Goal: Task Accomplishment & Management: Complete application form

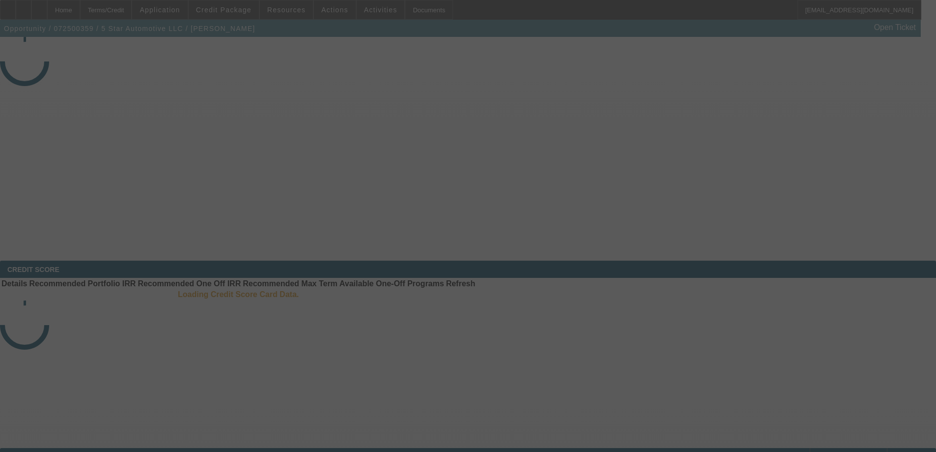
select select "3"
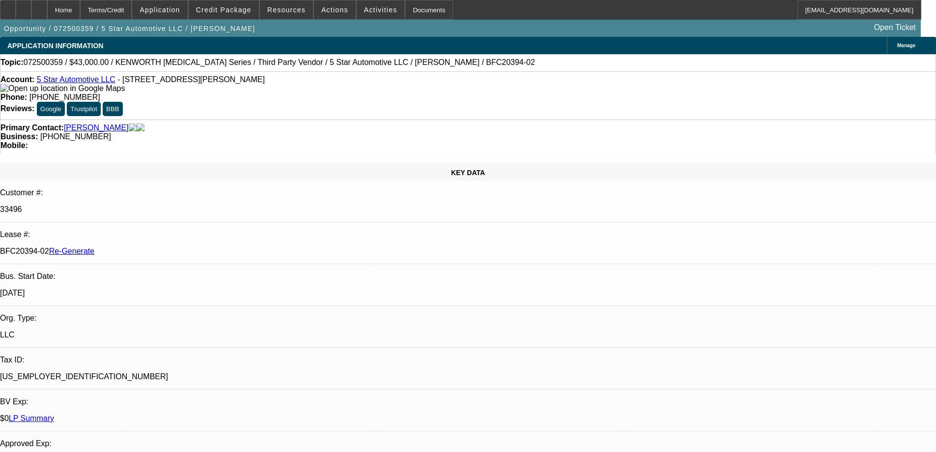
select select "0"
select select "6"
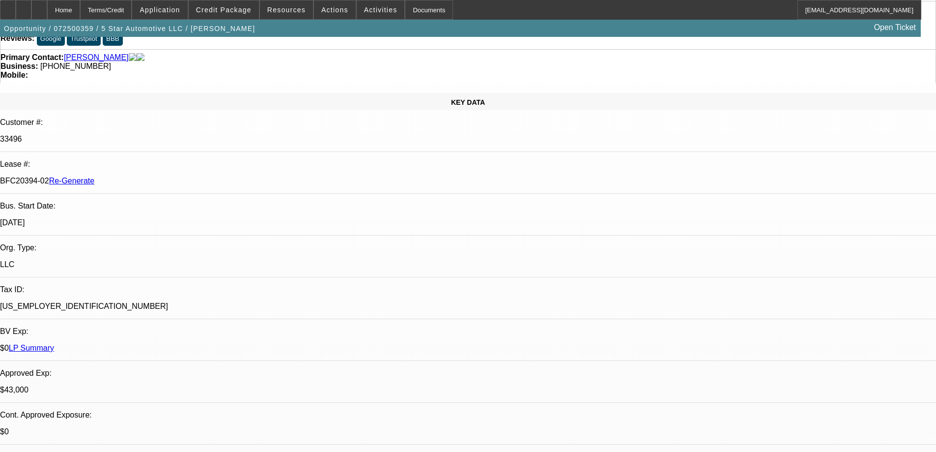
scroll to position [197, 0]
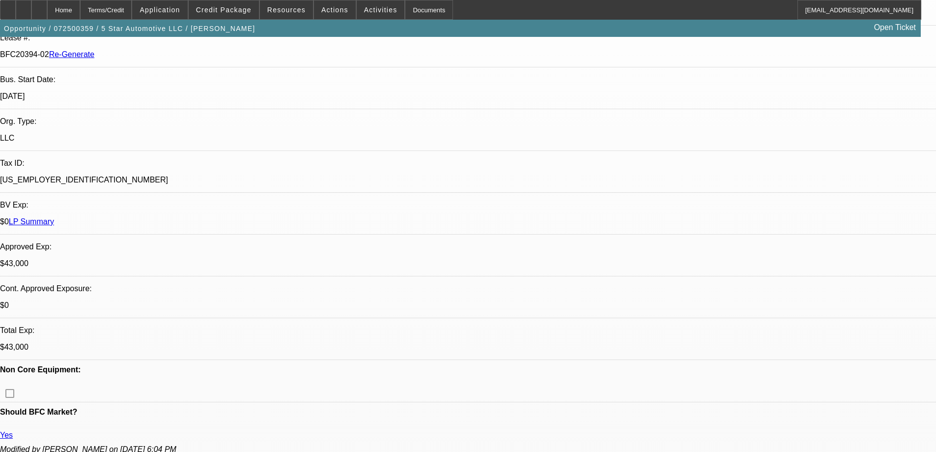
click at [407, 10] on div "Documents" at bounding box center [429, 10] width 48 height 20
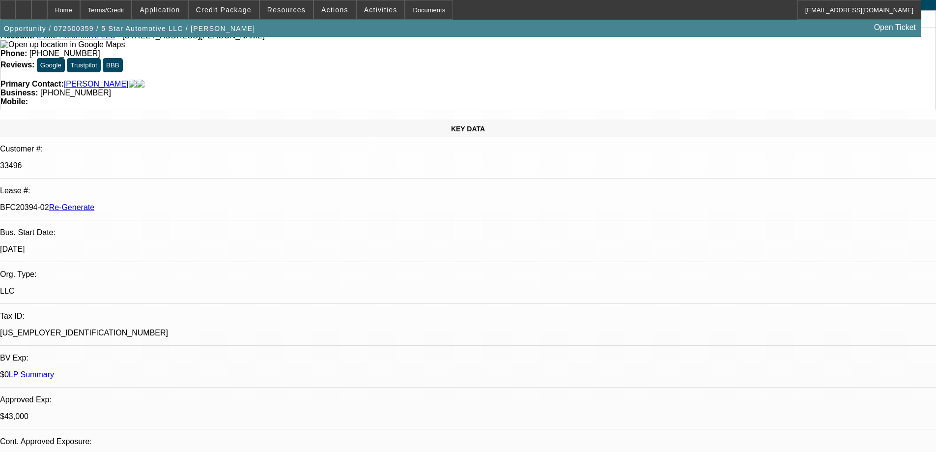
scroll to position [0, 0]
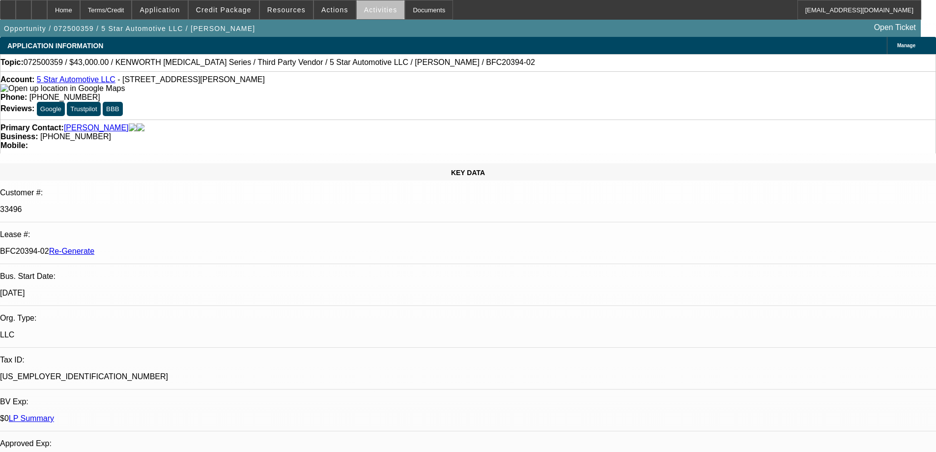
click at [377, 15] on span at bounding box center [381, 10] width 48 height 24
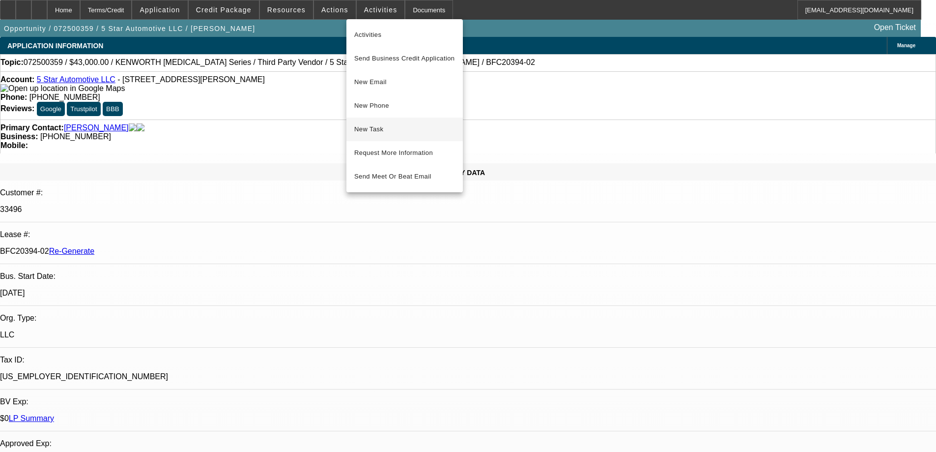
click at [369, 127] on span "New Task" at bounding box center [404, 129] width 101 height 12
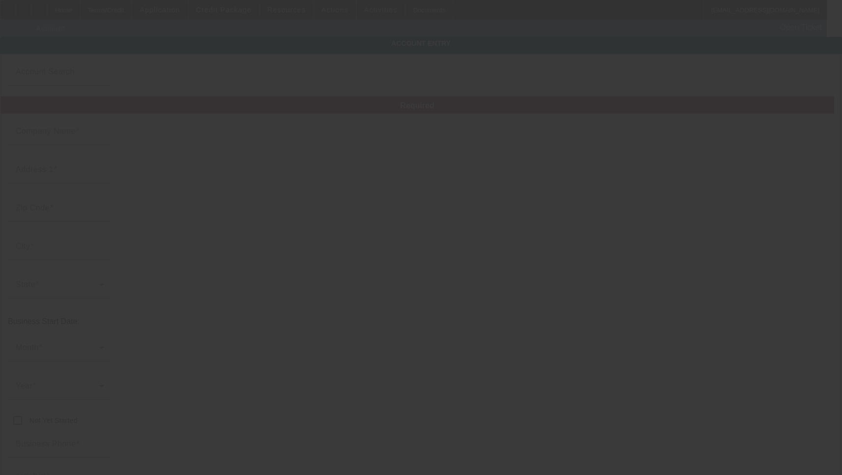
type input "5 Star Automotive LLC"
type input "[STREET_ADDRESS][PERSON_NAME]"
type input "19120"
type input "[GEOGRAPHIC_DATA]"
type input "[PHONE_NUMBER]"
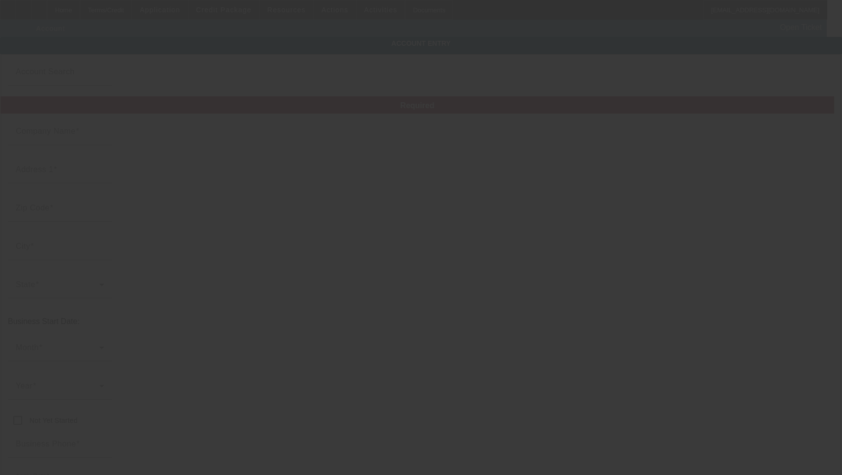
type input "5starauto215@gmail.com"
type input "[GEOGRAPHIC_DATA]"
type input "[US_EMPLOYER_IDENTIFICATION_NUMBER]"
type input "7/16/2025"
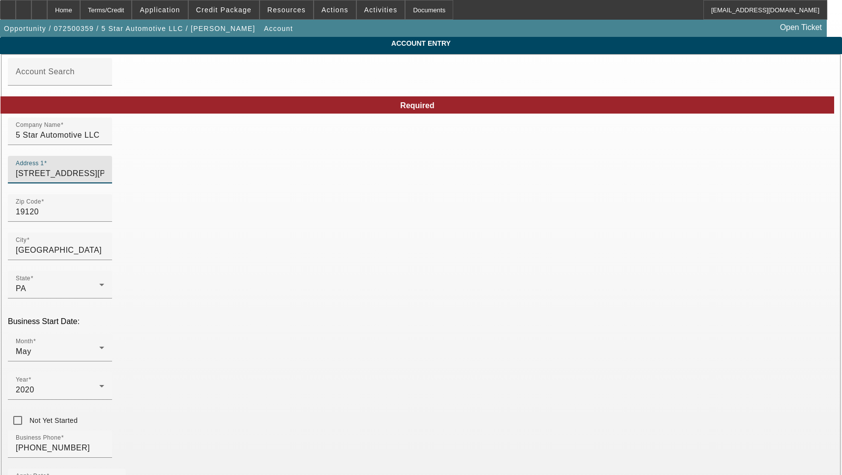
click at [104, 179] on input "[STREET_ADDRESS][PERSON_NAME]" at bounding box center [60, 174] width 88 height 12
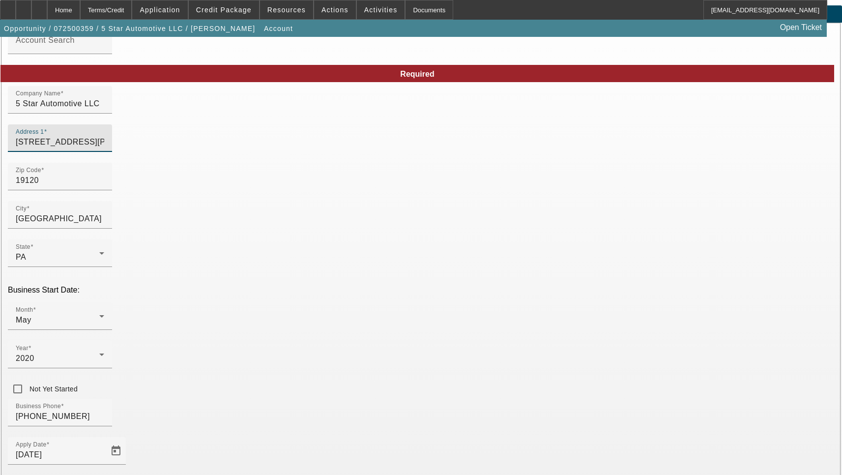
scroll to position [105, 0]
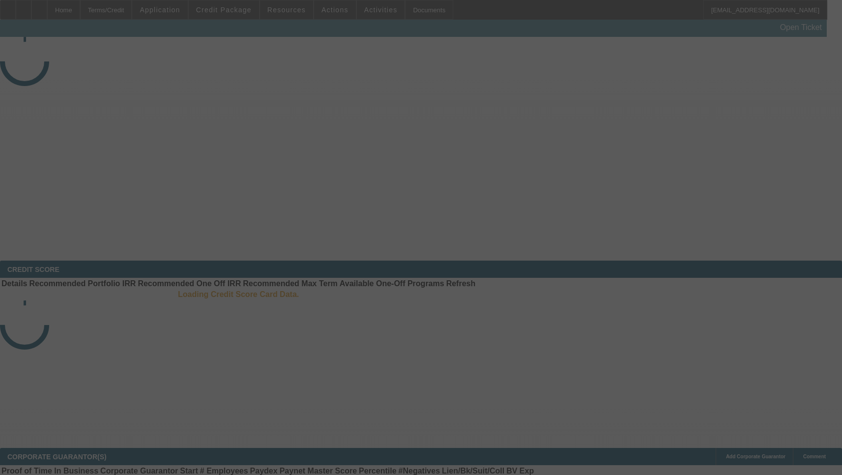
select select "3"
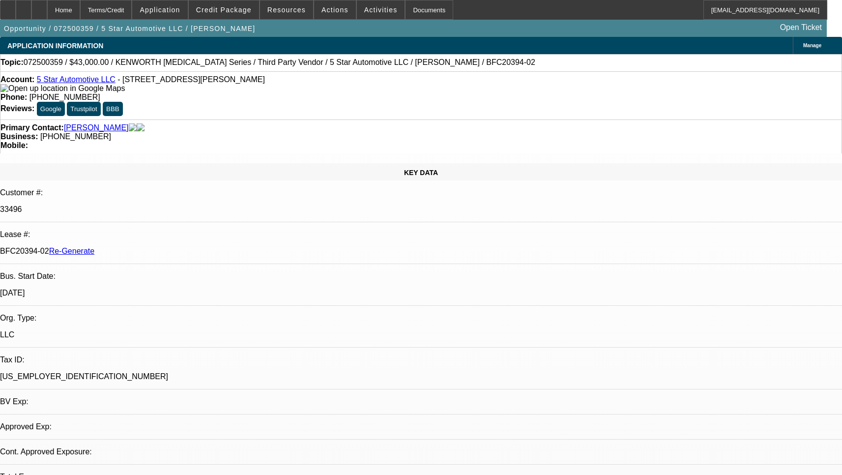
select select "0"
select select "6"
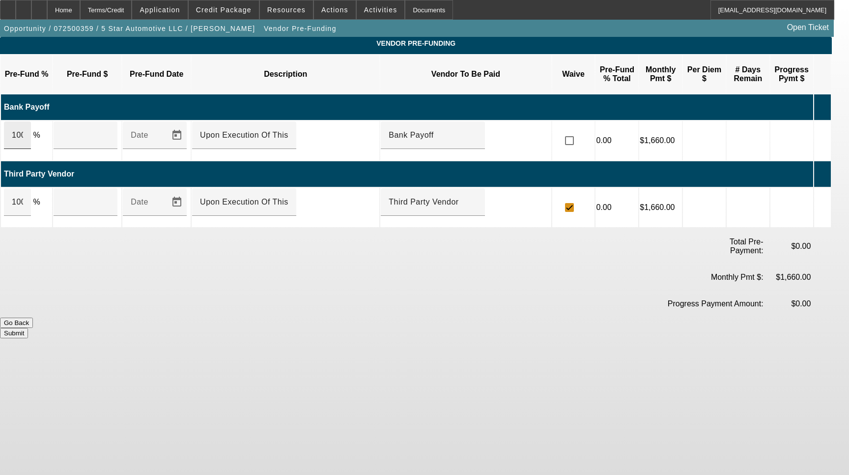
click at [31, 123] on div "100" at bounding box center [17, 135] width 27 height 28
type input "$16,746.71"
click at [31, 188] on div "100" at bounding box center [17, 202] width 27 height 28
type input "$26,253.29"
click at [580, 131] on input "checkbox" at bounding box center [570, 141] width 20 height 20
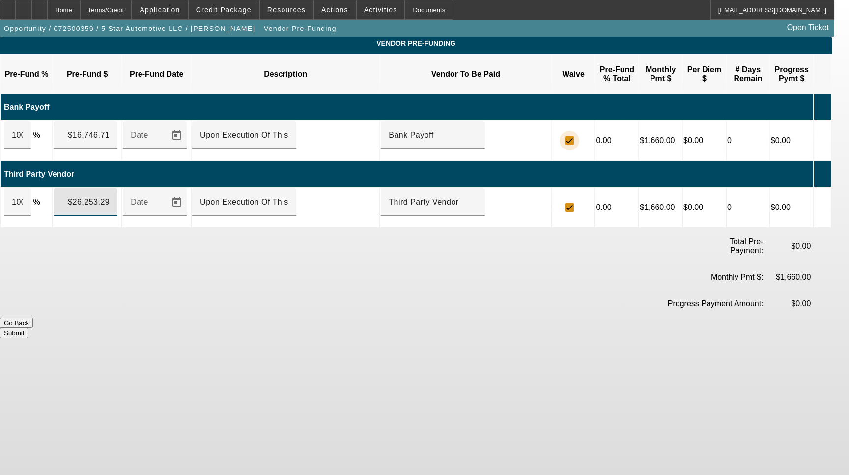
checkbox input "true"
click at [28, 328] on button "Submit" at bounding box center [14, 333] width 28 height 10
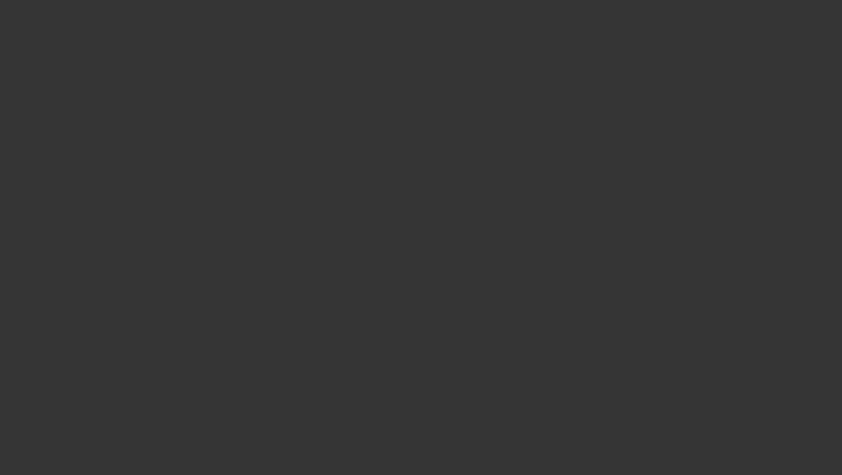
select select "3"
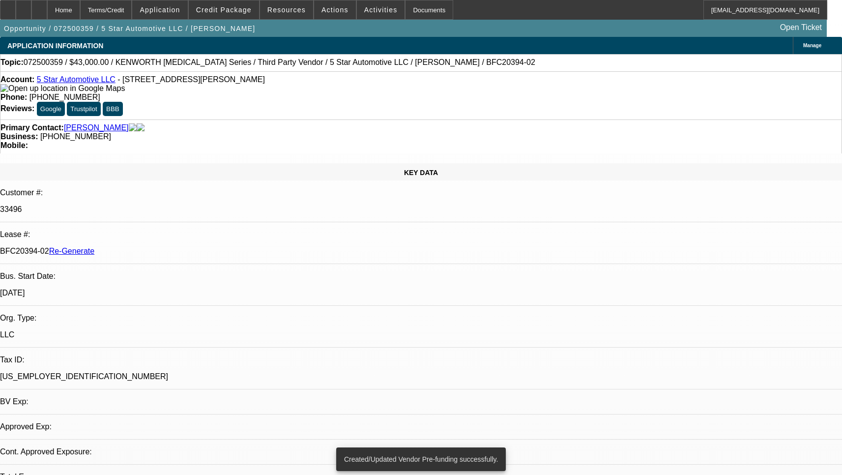
select select "0"
select select "6"
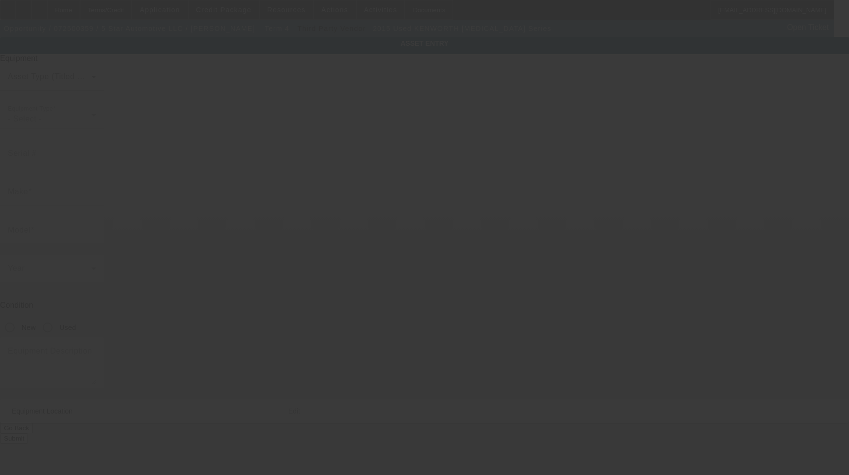
type input "[US_VEHICLE_IDENTIFICATION_NUMBER]"
type input "KENWORTH"
type input "[MEDICAL_DATA] Series"
radio input "true"
type textarea "With:"
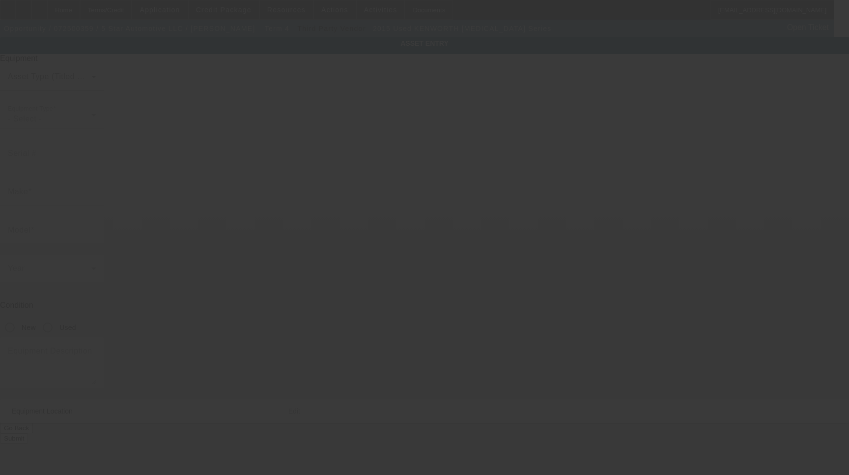
type input "[STREET_ADDRESS][PERSON_NAME]"
type input "[GEOGRAPHIC_DATA]"
type input "19120"
type input "[GEOGRAPHIC_DATA]"
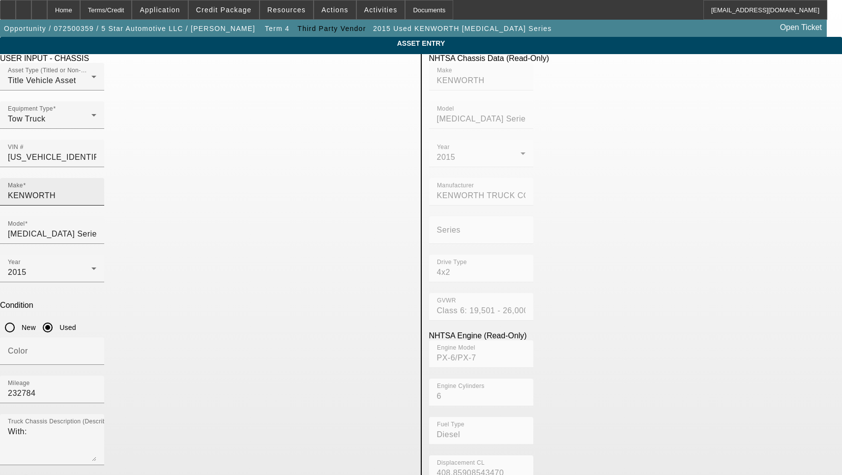
click at [96, 190] on input "KENWORTH" at bounding box center [52, 196] width 88 height 12
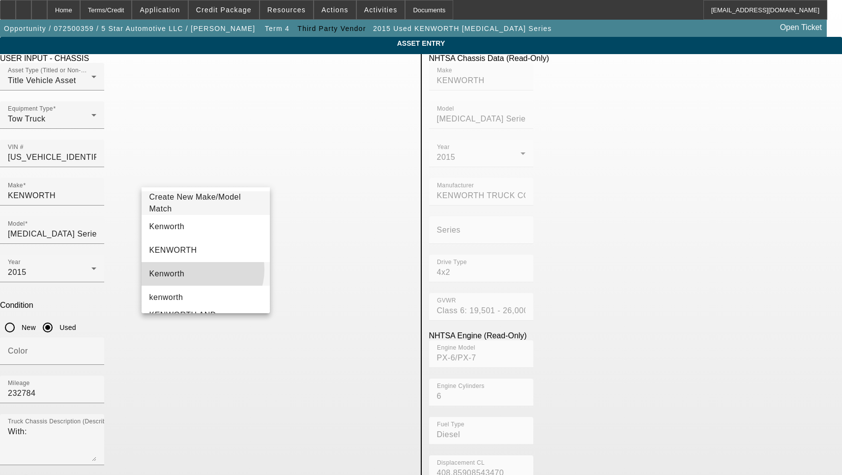
click at [198, 269] on mat-option "Kenworth" at bounding box center [206, 274] width 129 height 24
type input "Kenworth"
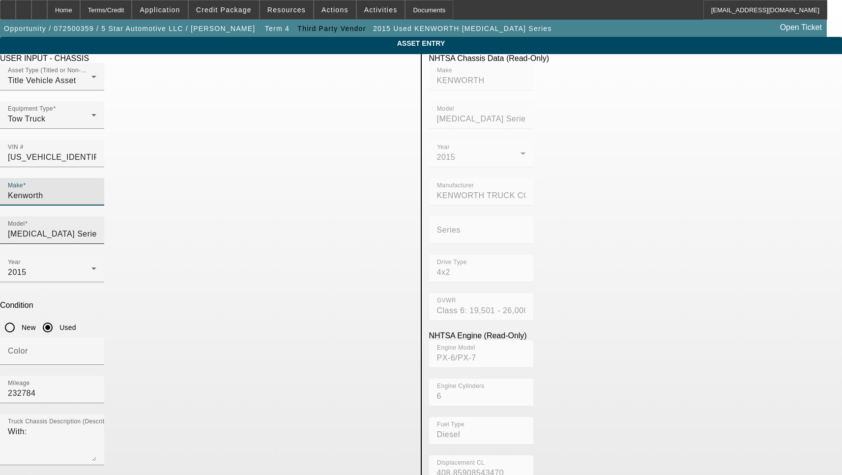
click at [96, 228] on input "T3 Series" at bounding box center [52, 234] width 88 height 12
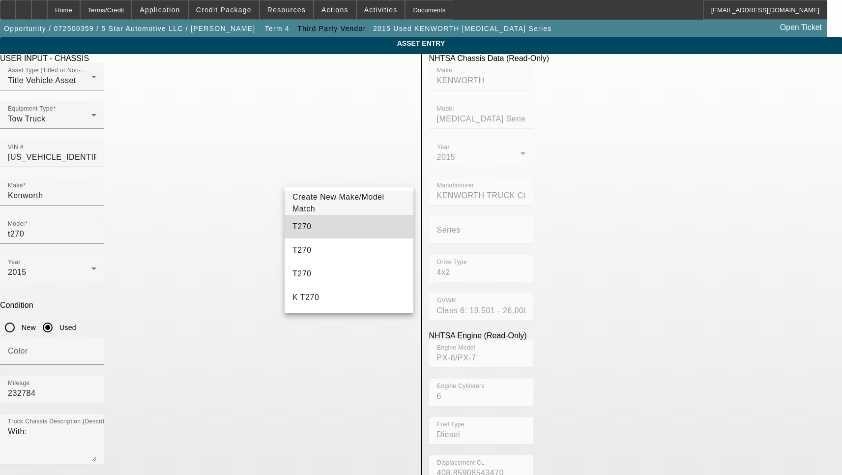
click at [322, 224] on mat-option "T270" at bounding box center [349, 227] width 129 height 24
type input "T270"
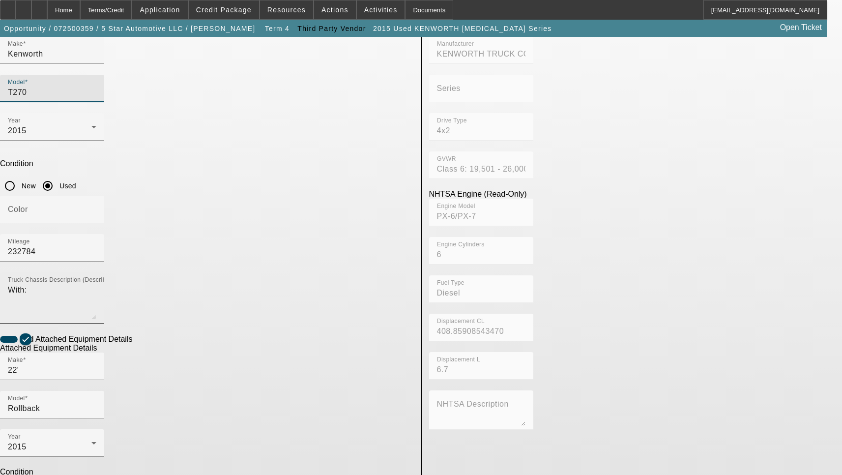
scroll to position [158, 0]
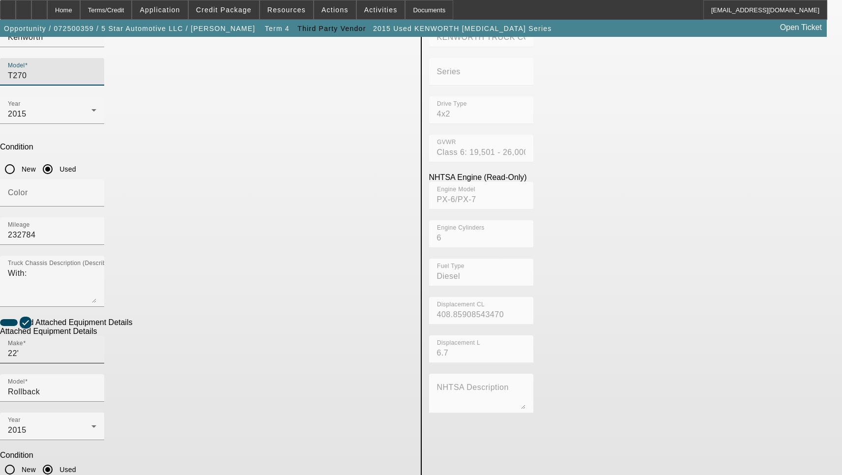
click at [96, 348] on input "22'" at bounding box center [52, 354] width 88 height 12
type input "Century"
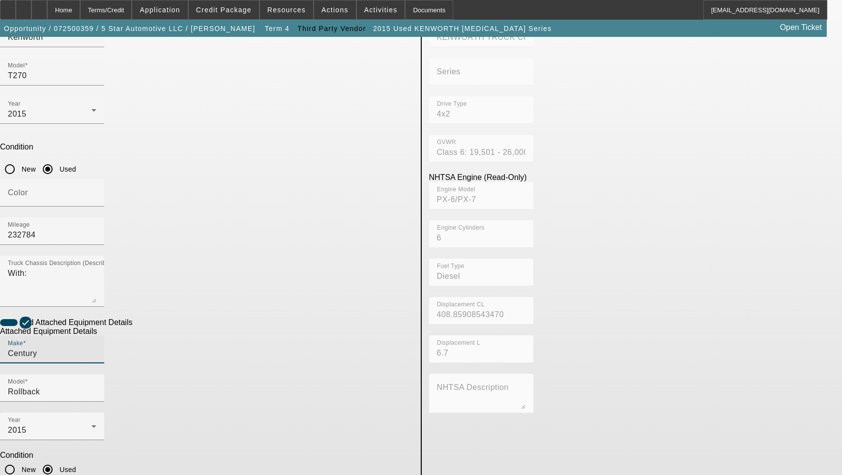
checkbox input "true"
type textarea "Includes all options, attachments and accessories"
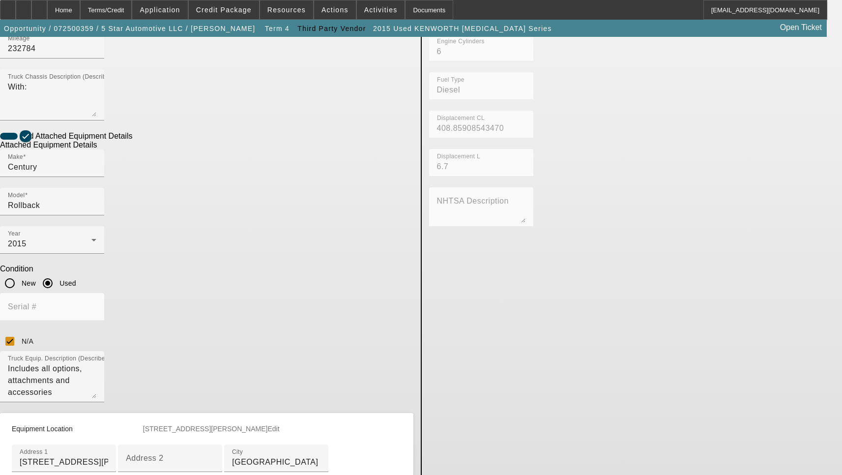
scroll to position [355, 0]
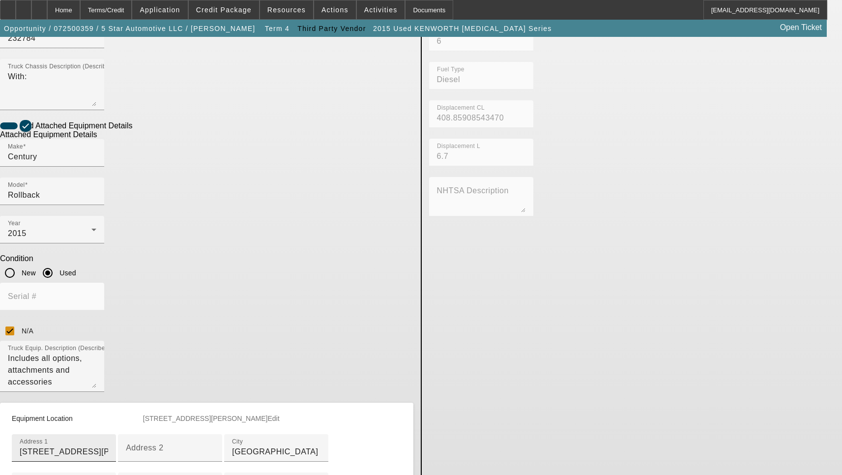
click at [108, 446] on input "5235 Rorer St" at bounding box center [64, 452] width 88 height 12
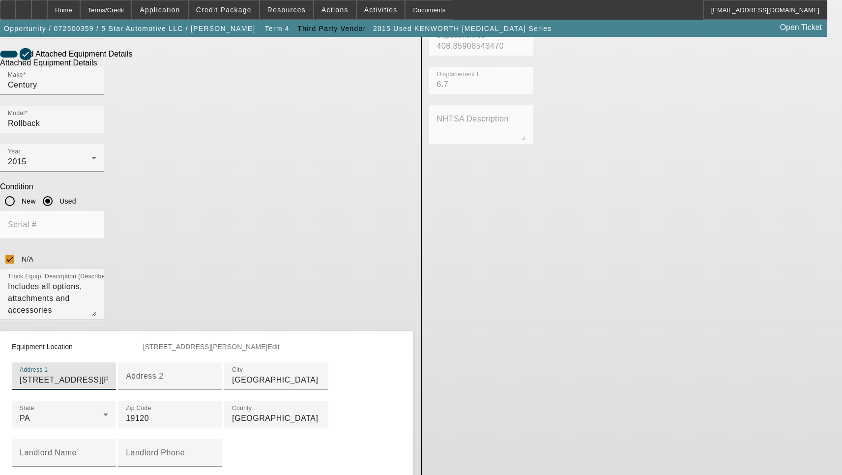
scroll to position [495, 0]
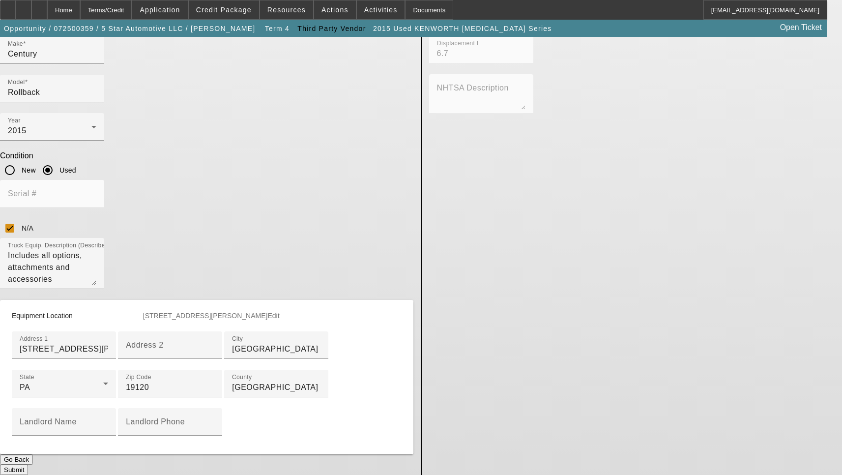
click at [28, 465] on button "Submit" at bounding box center [14, 470] width 28 height 10
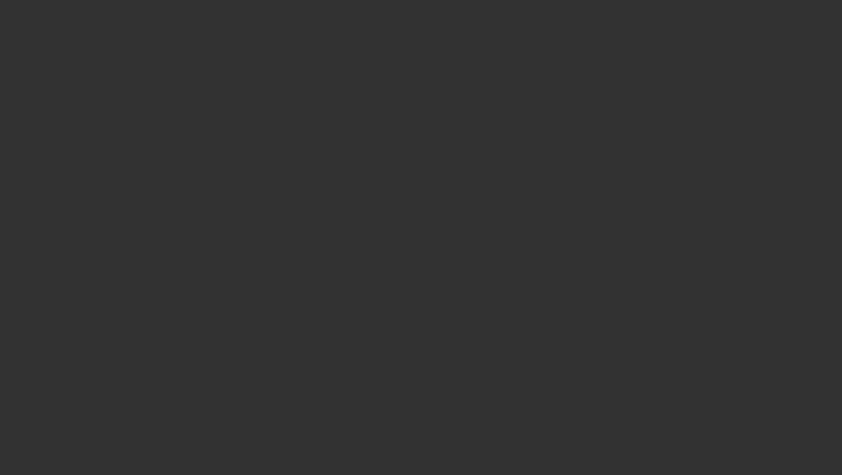
select select "3"
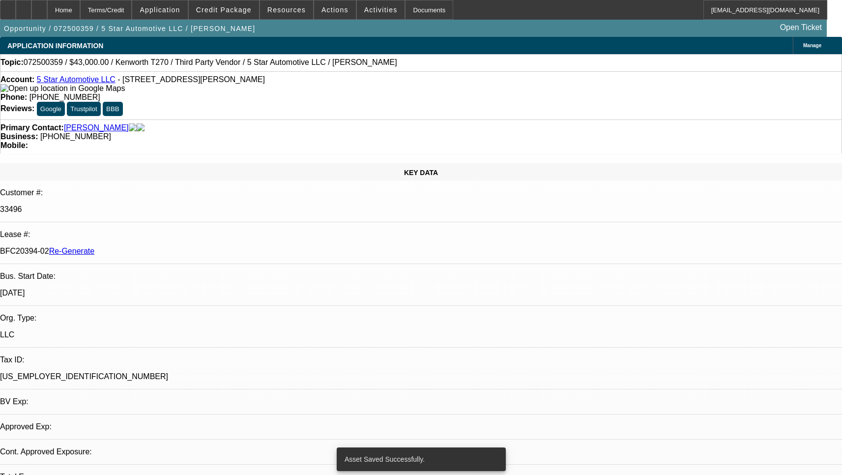
select select "0"
select select "6"
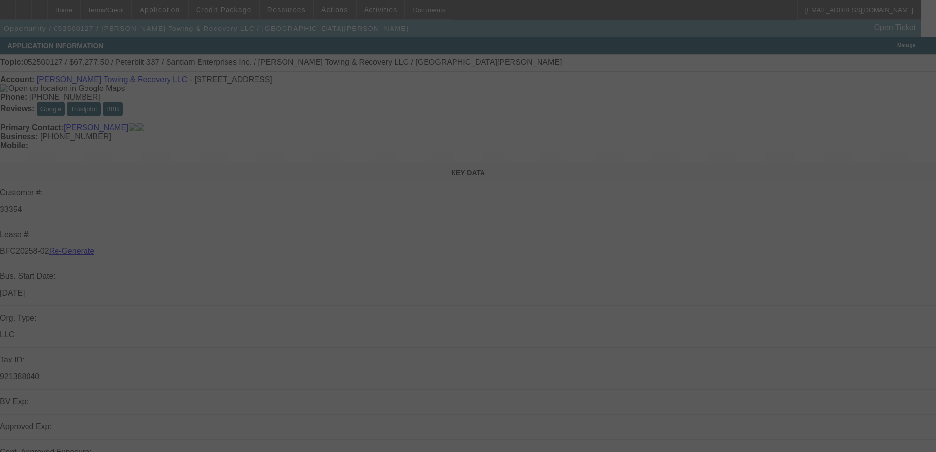
select select "3"
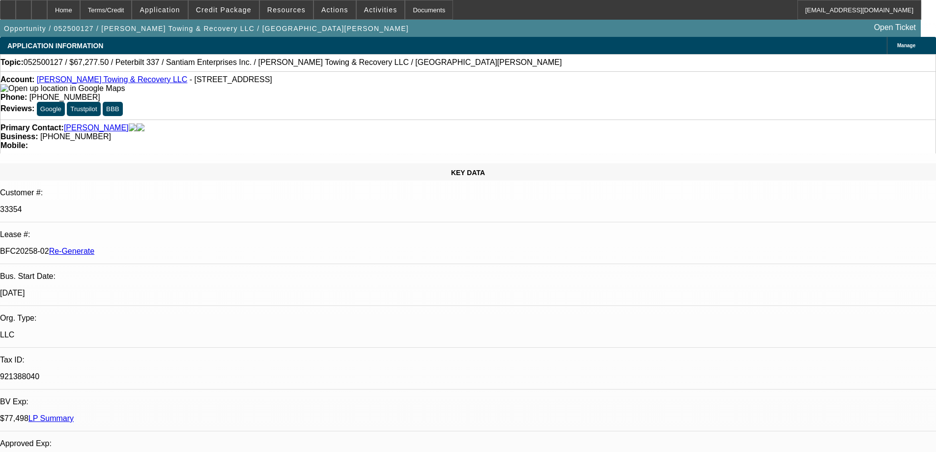
select select "0.15"
select select "2"
select select "0"
select select "6"
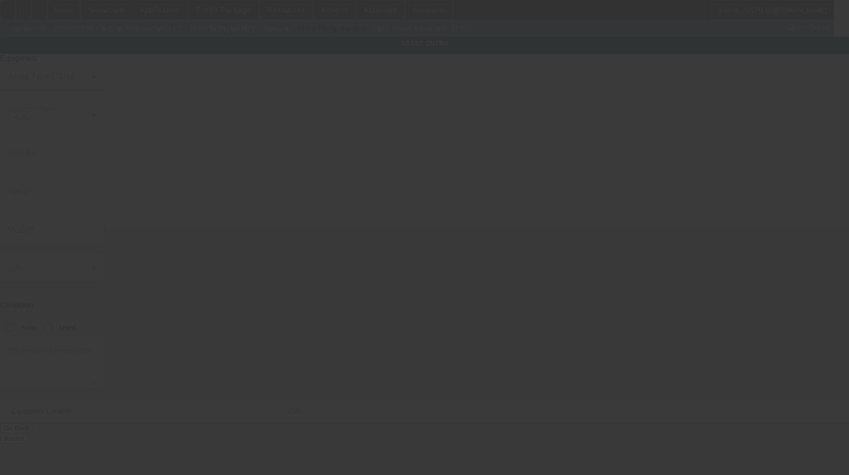
type input "[US_VEHICLE_IDENTIFICATION_NUMBER]"
type input "Kenworth"
type input "T270"
radio input "true"
type textarea "With:"
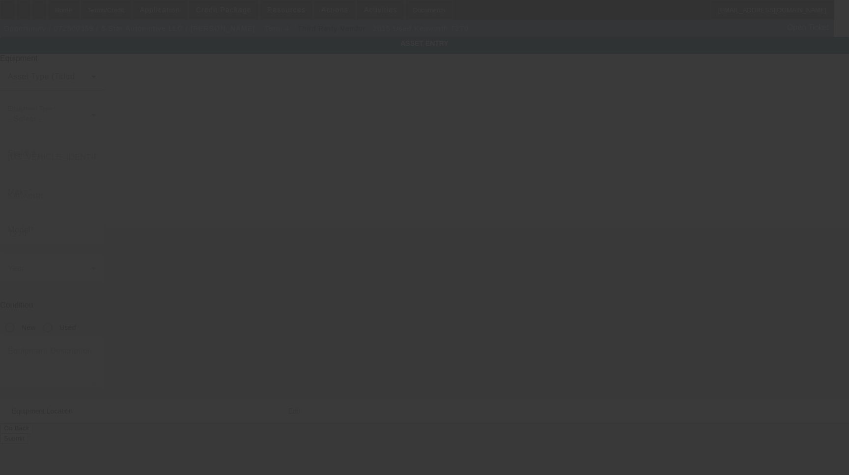
type input "5235 Rorer St"
type input "Philadelphia"
type input "19120"
type input "Philadelphia"
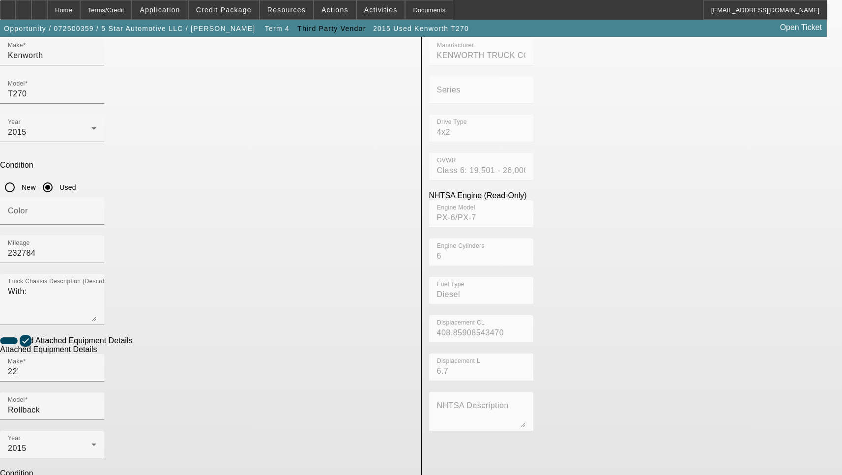
scroll to position [147, 0]
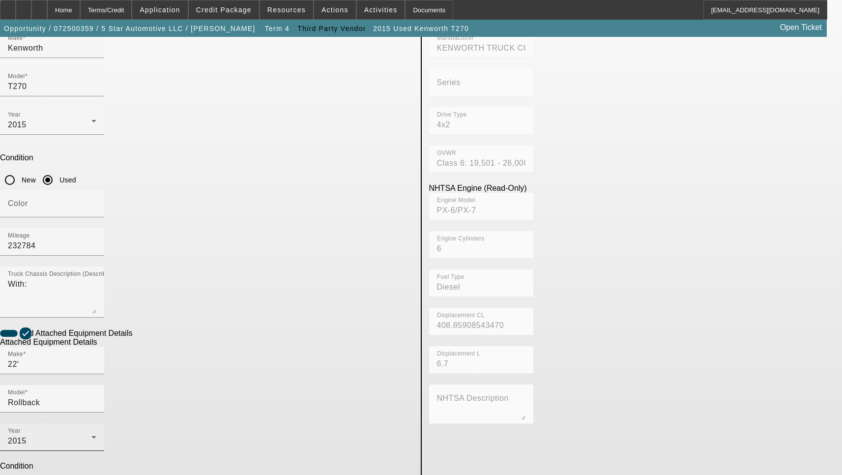
click at [96, 436] on icon at bounding box center [93, 437] width 5 height 2
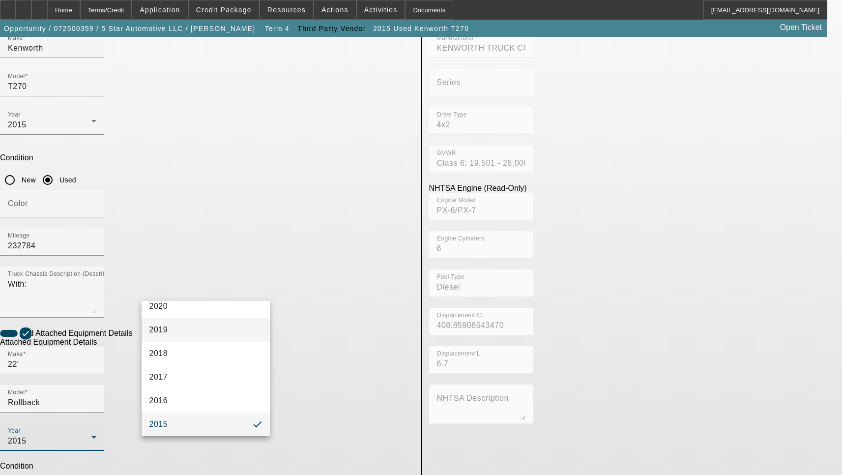
scroll to position [248, 0]
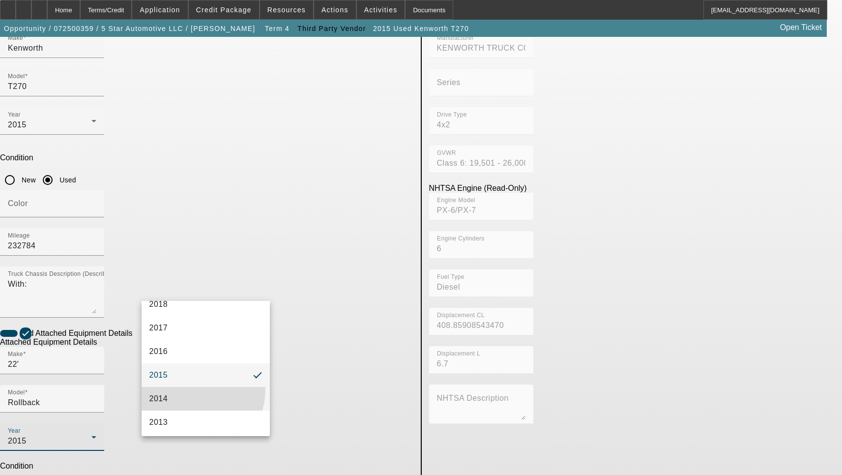
click at [194, 390] on mat-option "2014" at bounding box center [206, 399] width 129 height 24
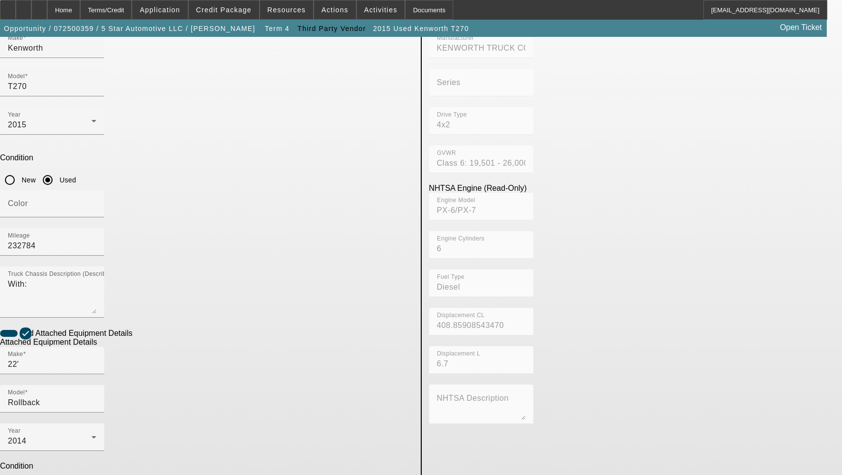
checkbox input "false"
type input "220L12S15361HK14"
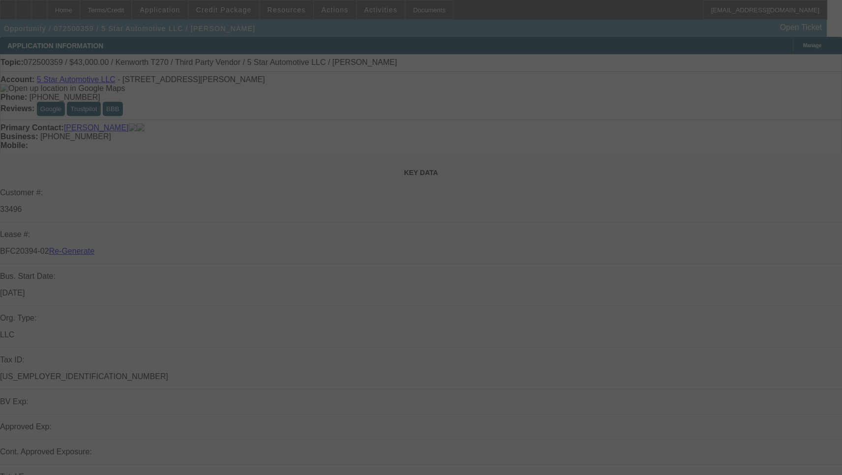
select select "3"
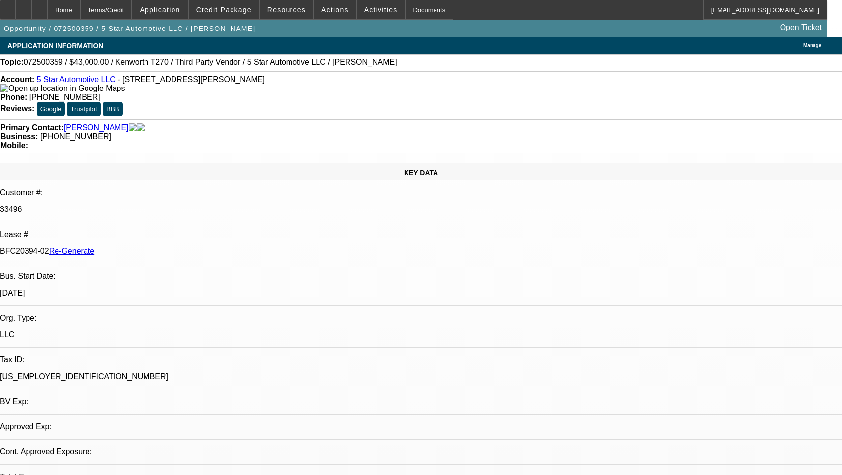
select select "0"
select select "1"
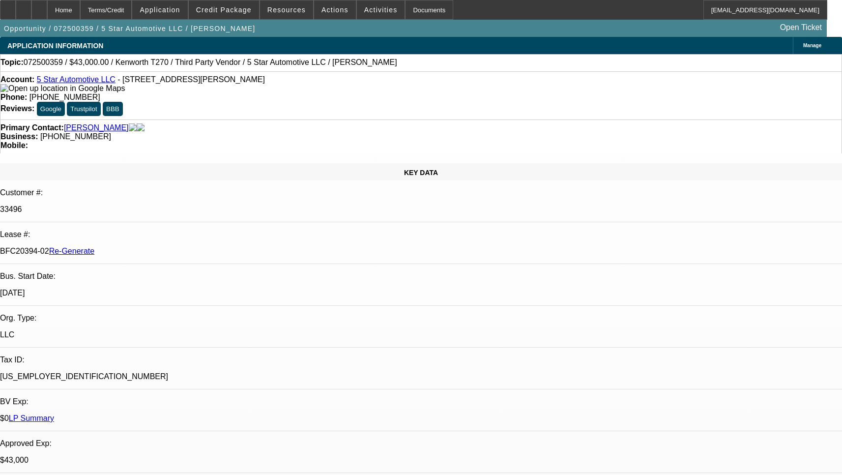
select select "6"
